Goal: Task Accomplishment & Management: Use online tool/utility

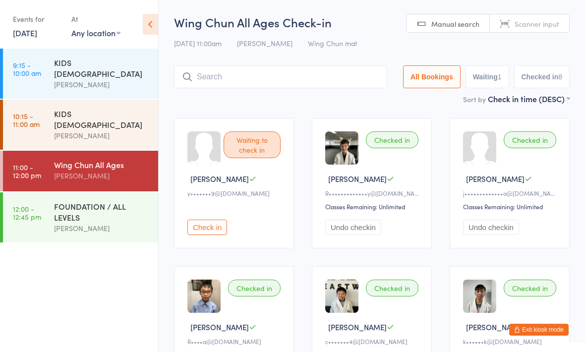
click at [122, 201] on div "FOUNDATION / ALL LEVELS" at bounding box center [102, 212] width 96 height 22
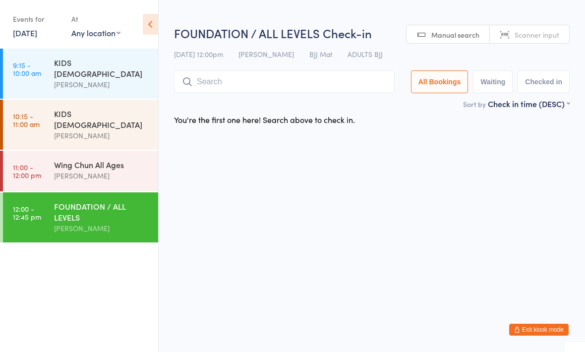
click at [122, 159] on div "Wing Chun All Ages" at bounding box center [102, 164] width 96 height 11
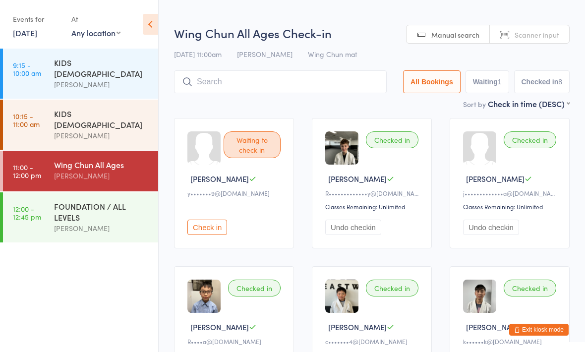
click at [354, 89] on input "search" at bounding box center [280, 81] width 213 height 23
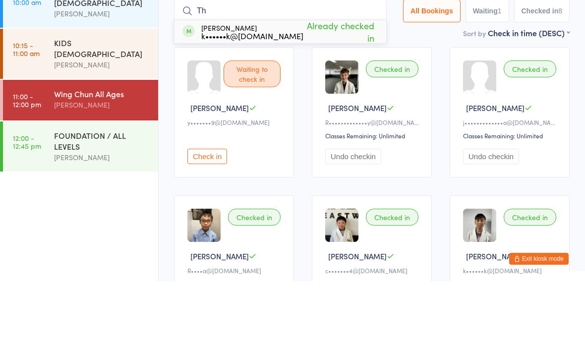
type input "T"
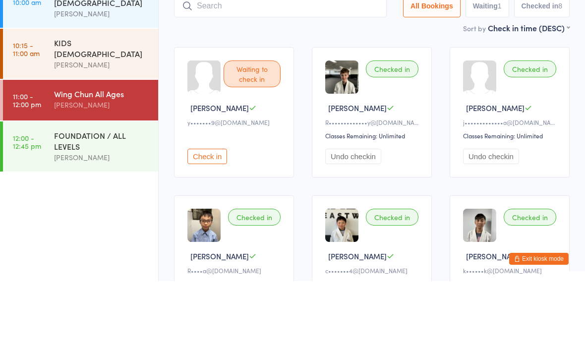
click at [124, 130] on div "[PERSON_NAME]" at bounding box center [102, 135] width 96 height 11
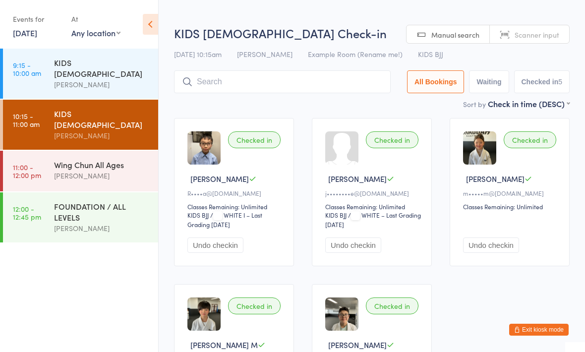
click at [355, 84] on input "search" at bounding box center [282, 81] width 217 height 23
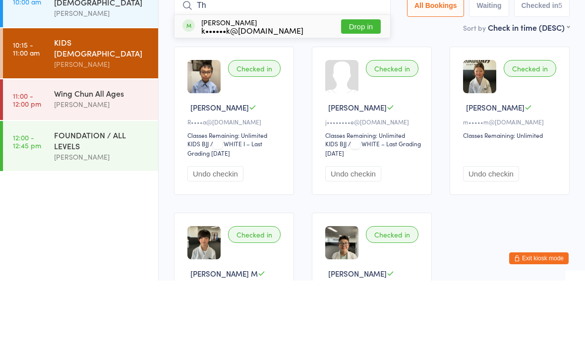
type input "Th"
click at [350, 91] on button "Drop in" at bounding box center [361, 98] width 40 height 14
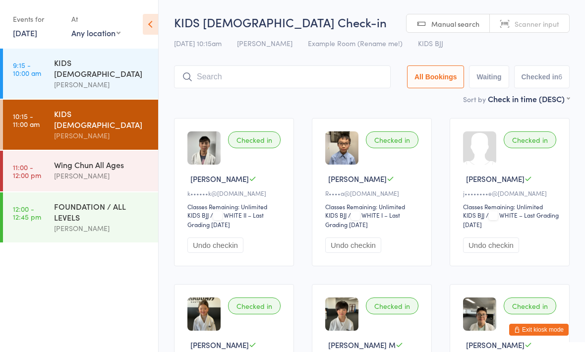
click at [341, 67] on input "search" at bounding box center [282, 76] width 217 height 23
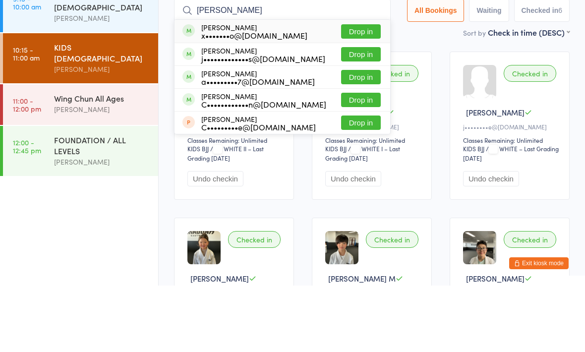
type input "[PERSON_NAME]"
click at [268, 98] on div "x•••••••o@[DOMAIN_NAME]" at bounding box center [254, 102] width 106 height 8
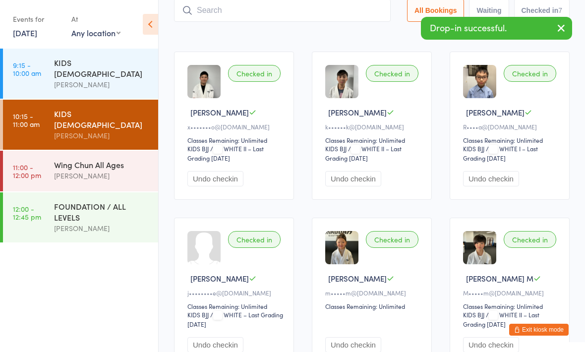
click at [282, 13] on input "search" at bounding box center [282, 10] width 217 height 23
type input "H"
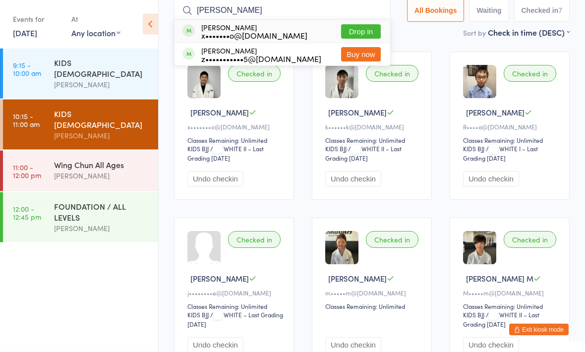
type input "[PERSON_NAME]"
click at [274, 33] on div "x•••••••o@[DOMAIN_NAME]" at bounding box center [254, 36] width 106 height 8
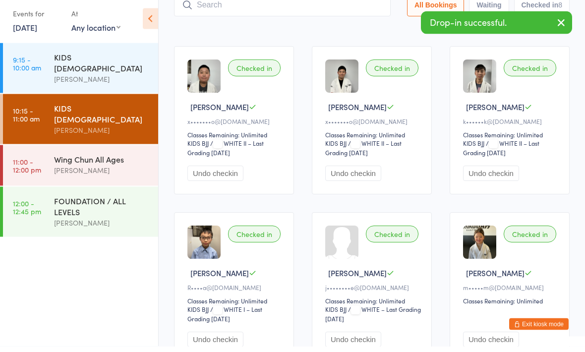
click at [105, 159] on div "Wing Chun All Ages" at bounding box center [102, 164] width 96 height 11
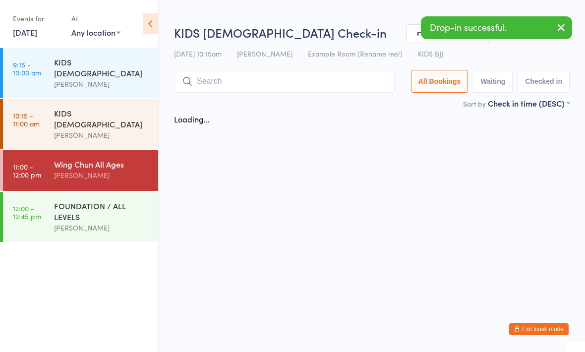
scroll to position [0, 0]
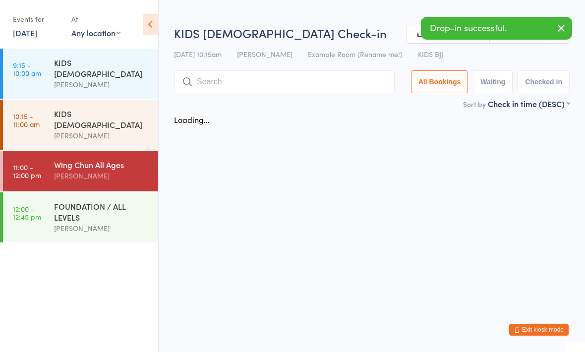
click at [251, 81] on input "search" at bounding box center [284, 81] width 221 height 23
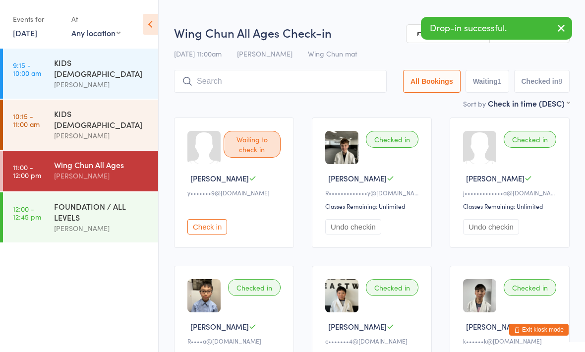
scroll to position [0, 0]
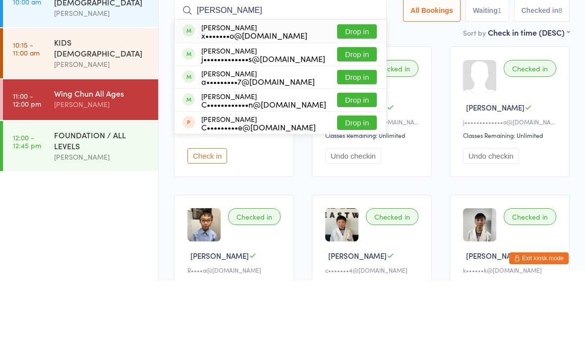
type input "[PERSON_NAME]"
click at [265, 103] on div "x•••••••o@[DOMAIN_NAME]" at bounding box center [254, 107] width 106 height 8
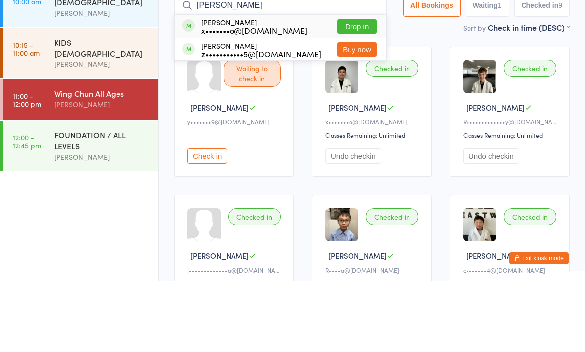
type input "[PERSON_NAME]"
click at [266, 90] on div "[PERSON_NAME] x•••••••o@[DOMAIN_NAME]" at bounding box center [254, 98] width 106 height 16
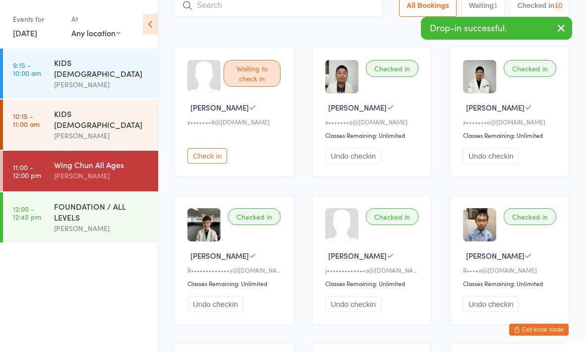
click at [98, 204] on div "FOUNDATION / ALL LEVELS" at bounding box center [102, 212] width 96 height 22
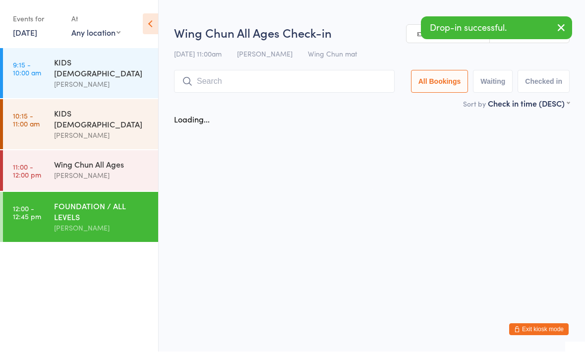
click at [253, 74] on input "search" at bounding box center [284, 81] width 221 height 23
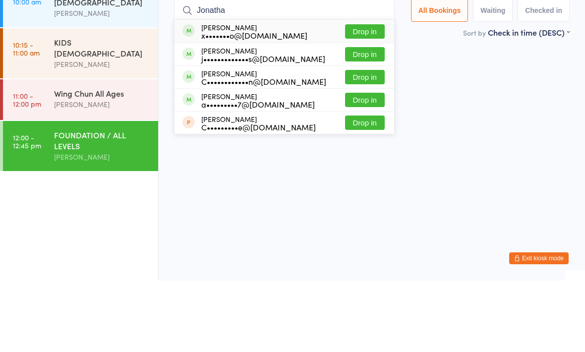
type input "Jonatha"
click at [281, 103] on div "x•••••••o@[DOMAIN_NAME]" at bounding box center [254, 107] width 106 height 8
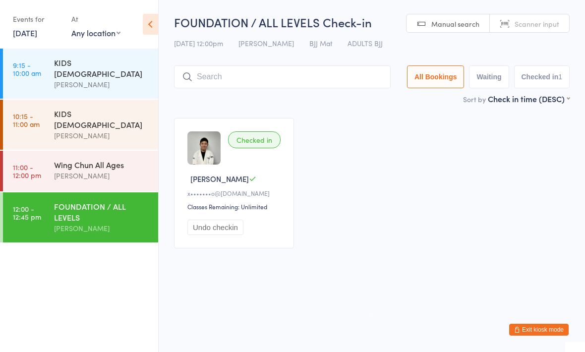
click at [283, 78] on input "search" at bounding box center [282, 76] width 217 height 23
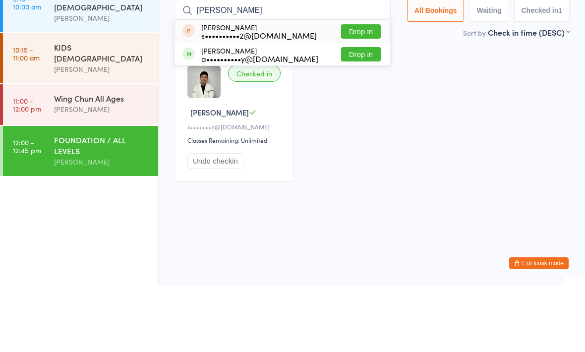
type input "[PERSON_NAME]"
click at [356, 113] on button "Drop in" at bounding box center [361, 120] width 40 height 14
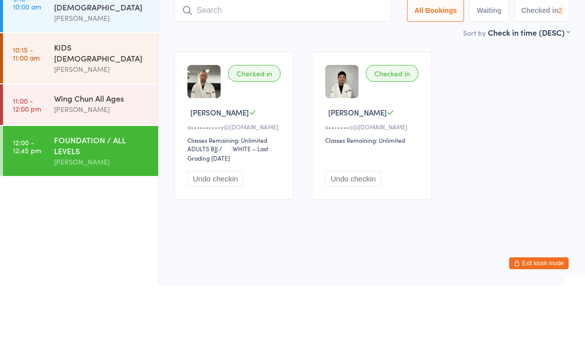
click at [127, 159] on div "Wing Chun All Ages" at bounding box center [102, 164] width 96 height 11
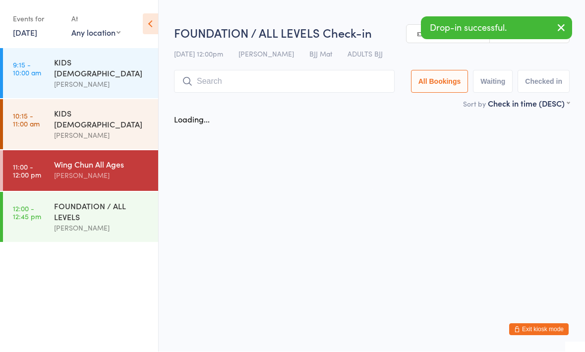
scroll to position [0, 0]
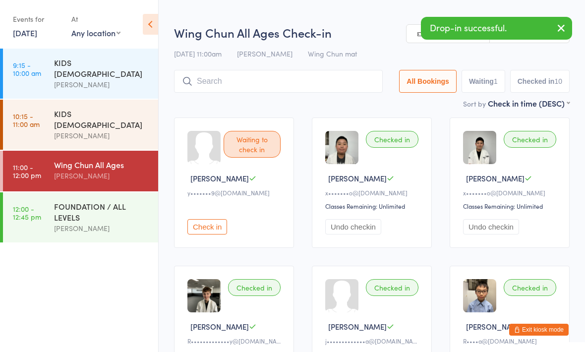
click at [288, 69] on div "Wing Chun All Ages Check-in [DATE] 11:00am [PERSON_NAME] [PERSON_NAME] mat Manu…" at bounding box center [371, 60] width 395 height 73
click at [295, 68] on div "Wing Chun All Ages Check-in [DATE] 11:00am [PERSON_NAME] [PERSON_NAME] mat Manu…" at bounding box center [371, 60] width 395 height 73
click at [283, 76] on input "search" at bounding box center [278, 81] width 209 height 23
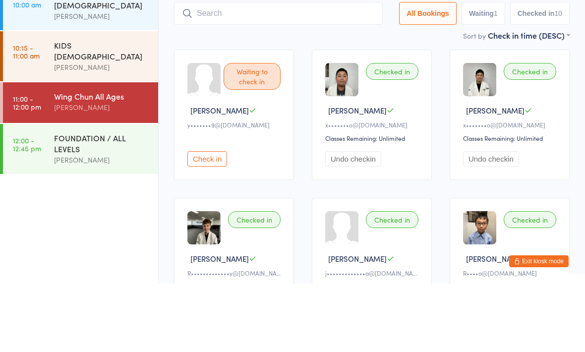
type input "S"
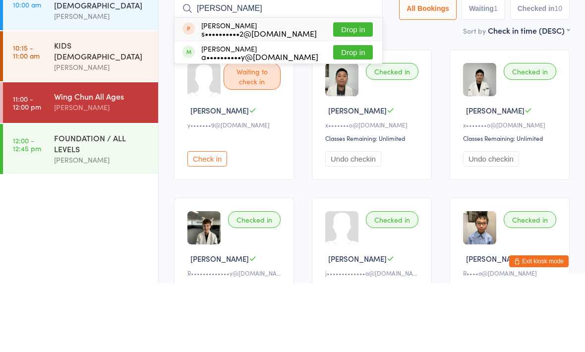
type input "[PERSON_NAME]"
click at [347, 113] on button "Drop in" at bounding box center [353, 120] width 40 height 14
